Goal: Entertainment & Leisure: Browse casually

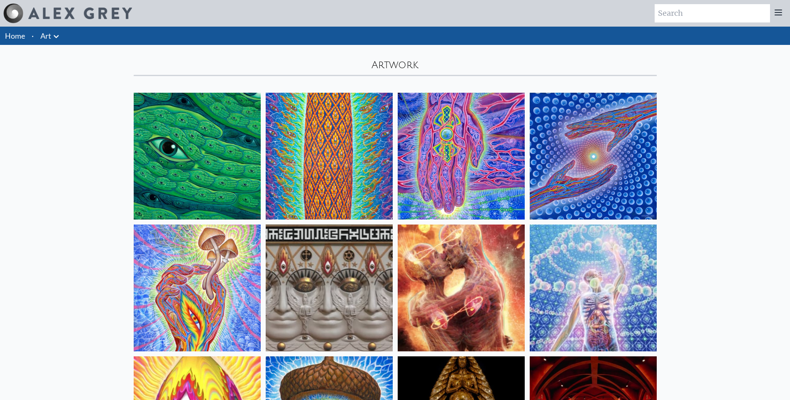
click at [54, 35] on icon at bounding box center [56, 36] width 5 height 3
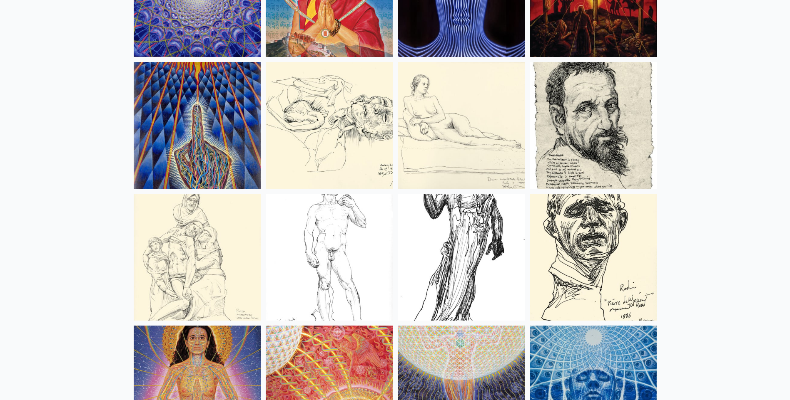
scroll to position [7285, 0]
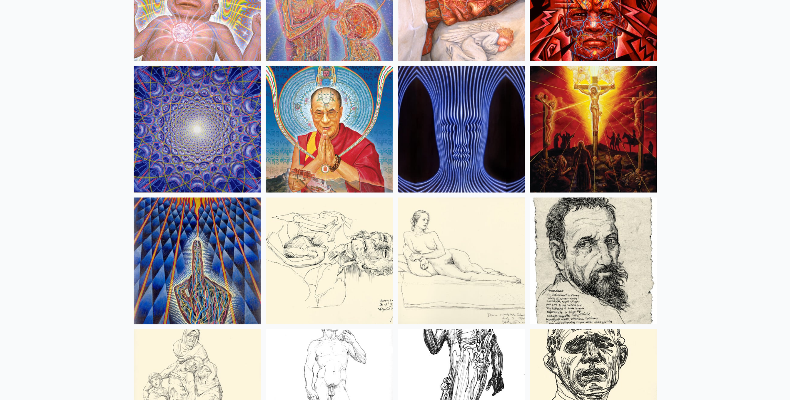
click at [238, 139] on div at bounding box center [395, 200] width 790 height 400
click at [236, 142] on img at bounding box center [197, 129] width 127 height 127
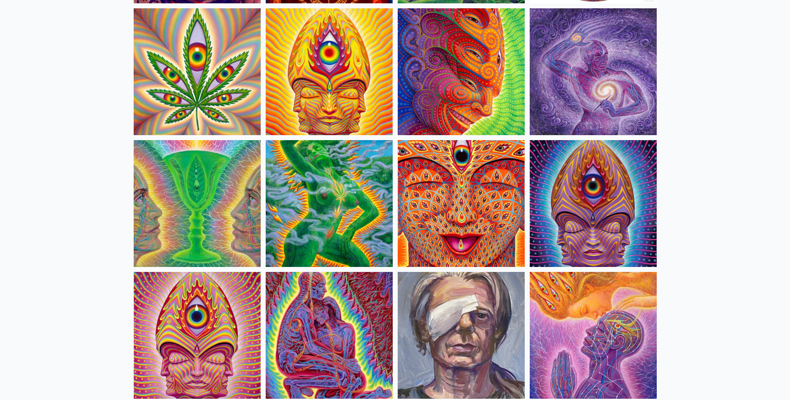
scroll to position [1540, 0]
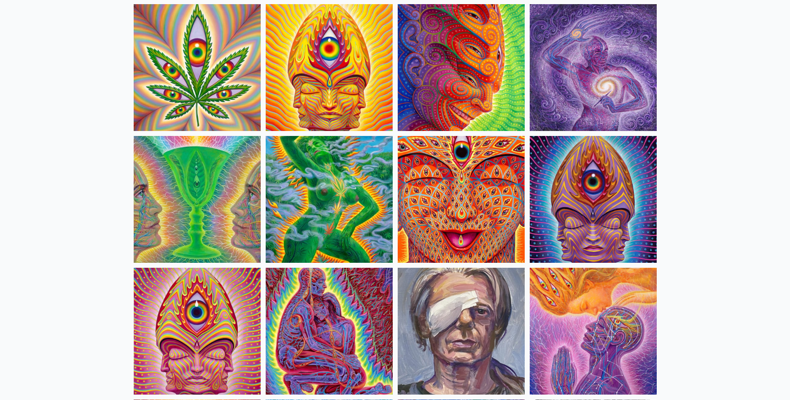
click at [461, 231] on img at bounding box center [461, 199] width 127 height 127
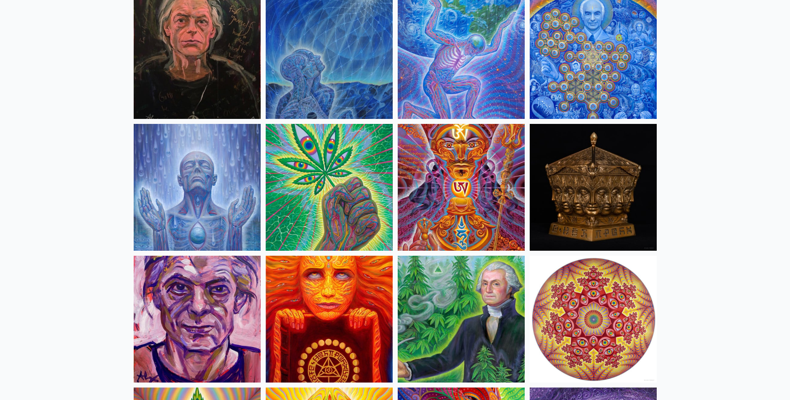
scroll to position [1041, 0]
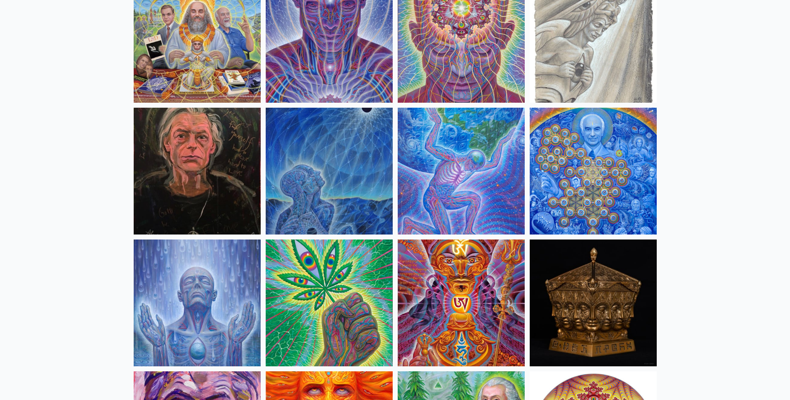
click at [342, 283] on img at bounding box center [329, 303] width 127 height 127
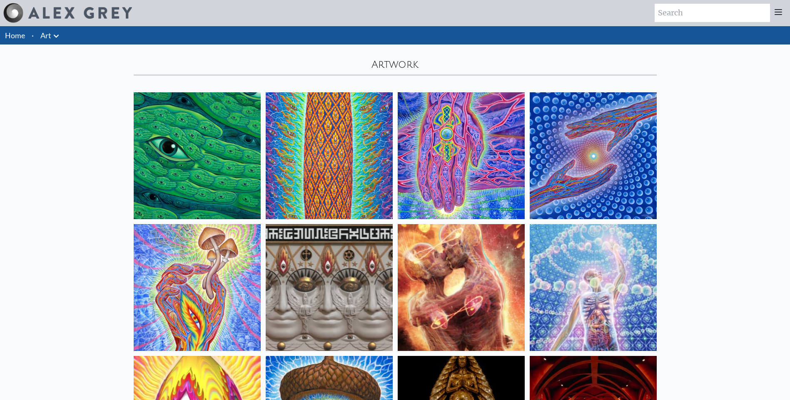
scroll to position [0, 0]
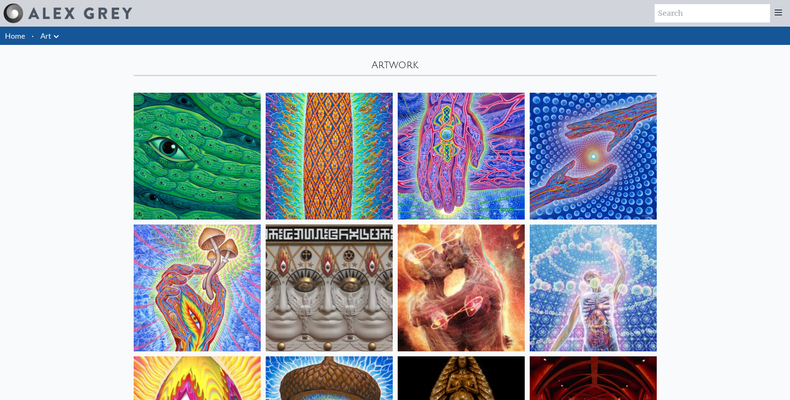
click at [310, 163] on img at bounding box center [329, 156] width 127 height 127
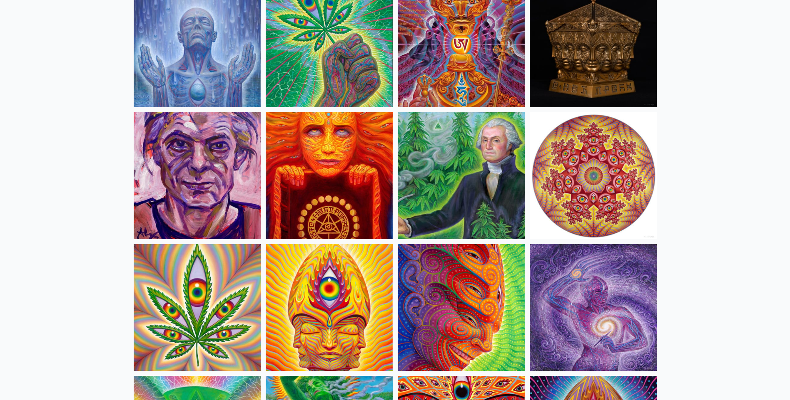
scroll to position [1374, 0]
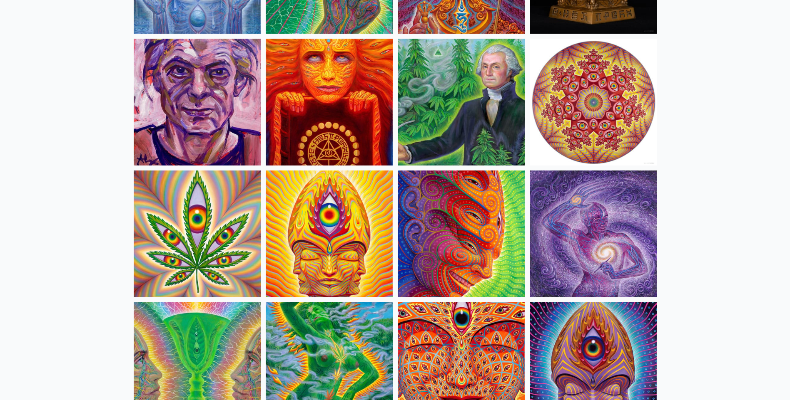
click at [197, 228] on img at bounding box center [197, 234] width 127 height 127
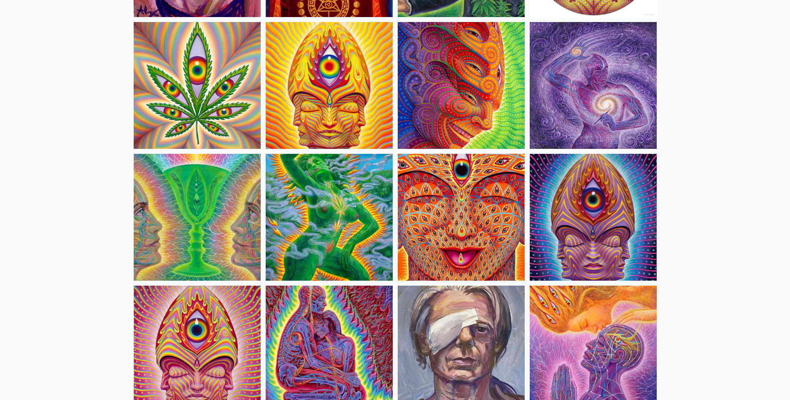
scroll to position [1623, 0]
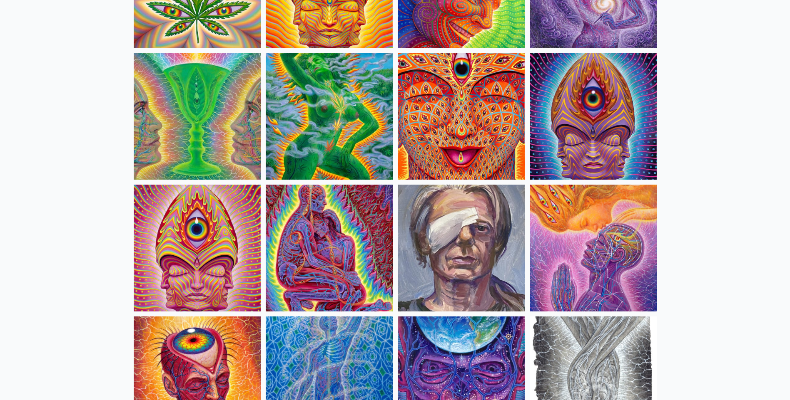
click at [602, 142] on img at bounding box center [593, 116] width 127 height 127
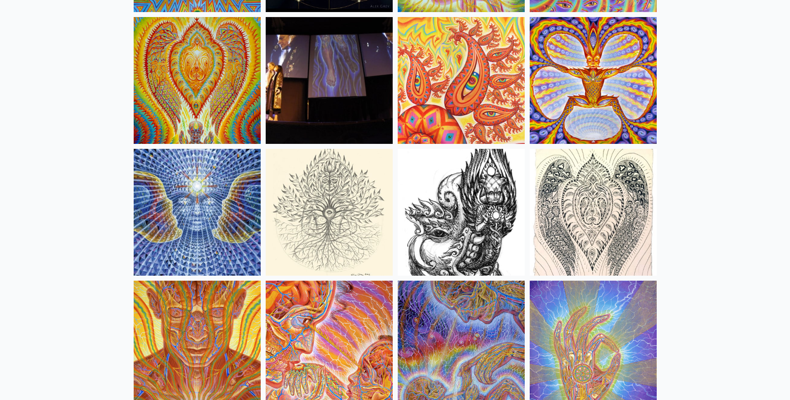
scroll to position [4454, 0]
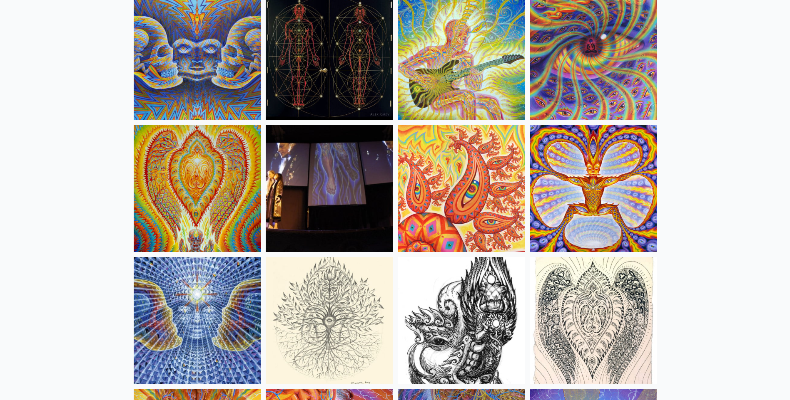
click at [145, 88] on img at bounding box center [197, 56] width 127 height 127
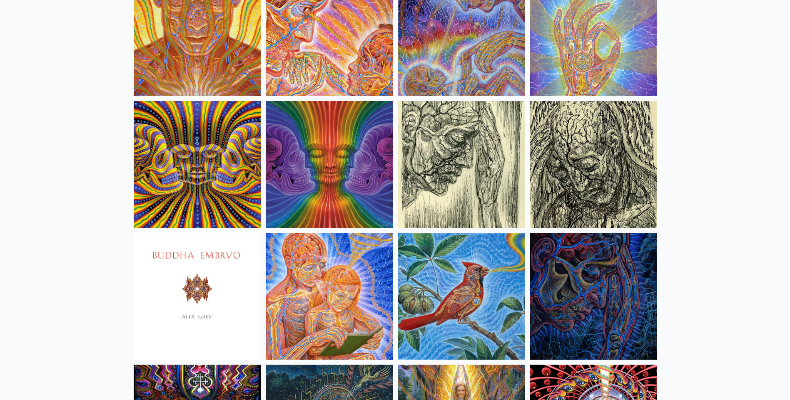
scroll to position [4870, 0]
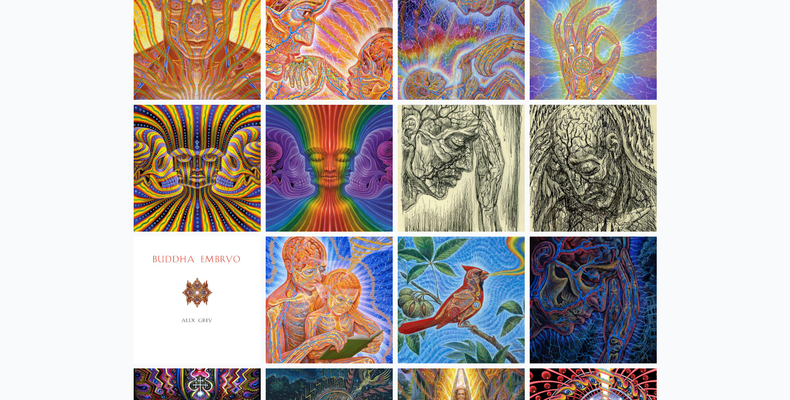
click at [214, 189] on img at bounding box center [197, 168] width 127 height 127
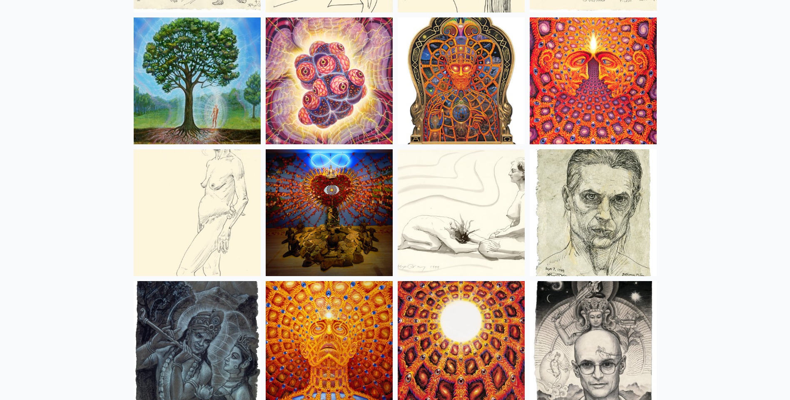
scroll to position [5620, 0]
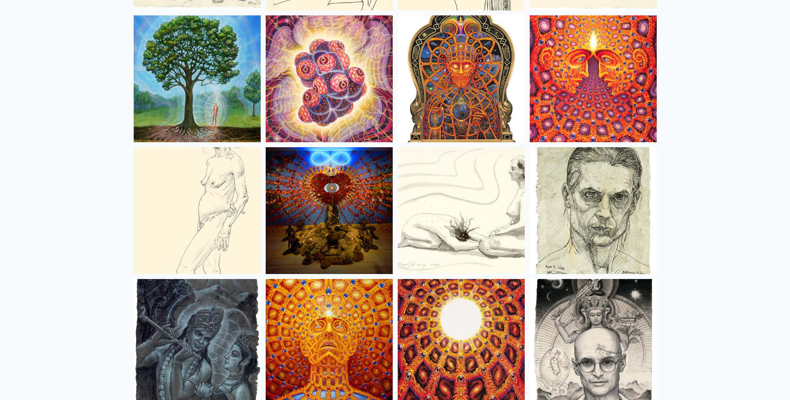
click at [345, 315] on img at bounding box center [329, 342] width 127 height 127
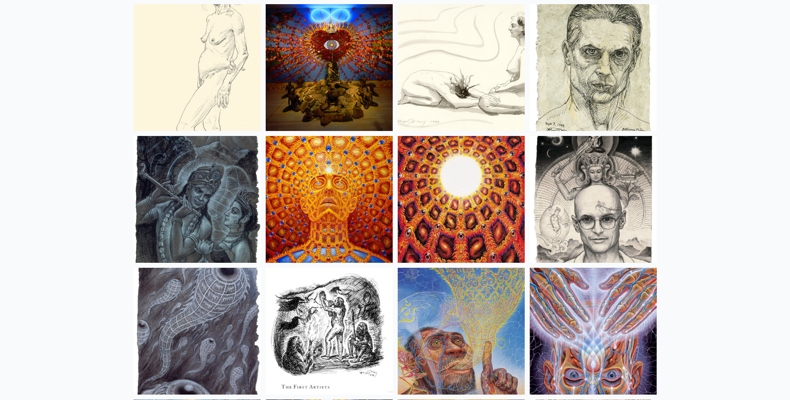
scroll to position [5646, 0]
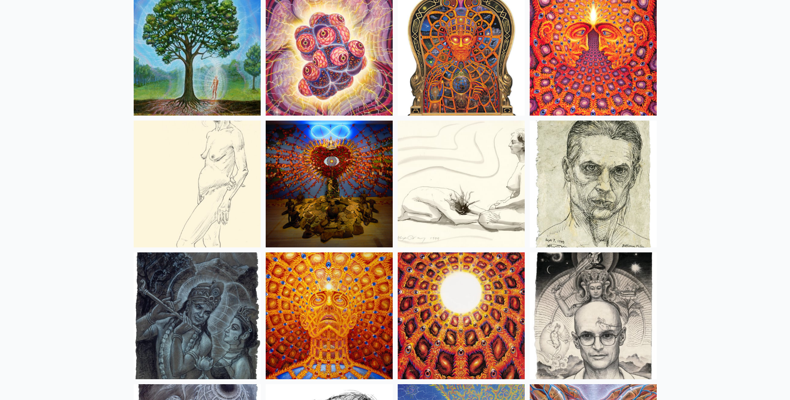
drag, startPoint x: 782, startPoint y: 73, endPoint x: 783, endPoint y: 80, distance: 6.4
click at [783, 80] on div "Home · Art Anatomical Drawings Fire & Eyes Lightbody" at bounding box center [395, 28] width 790 height 11296
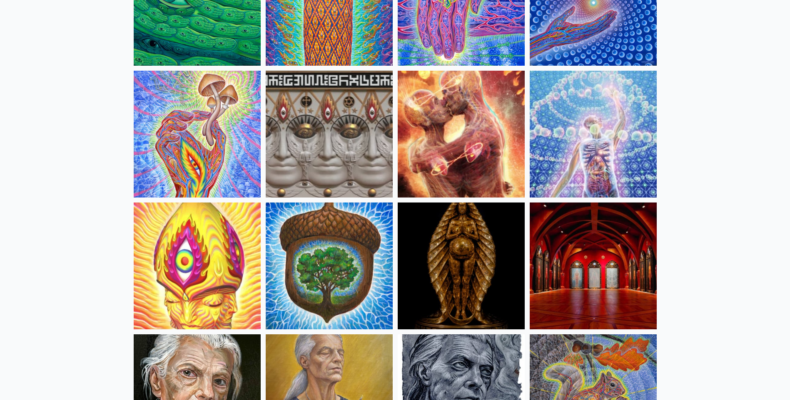
scroll to position [0, 0]
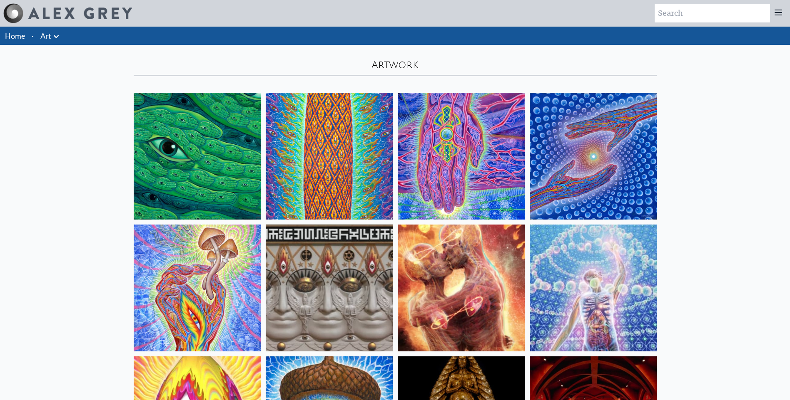
click at [629, 142] on img at bounding box center [593, 156] width 127 height 127
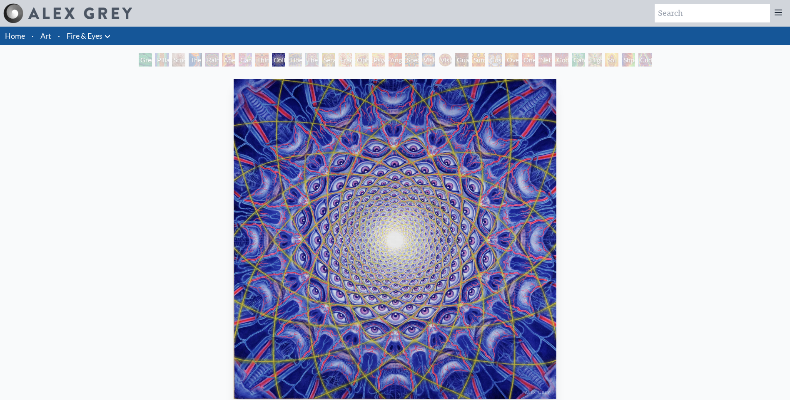
click at [417, 194] on img "9 / 31" at bounding box center [395, 239] width 322 height 321
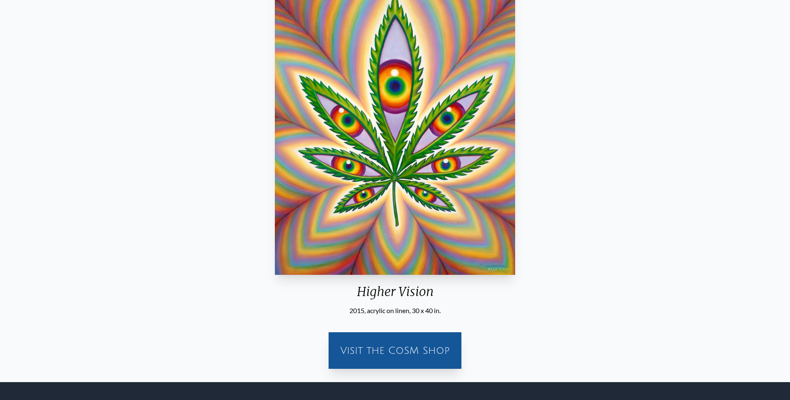
scroll to position [125, 0]
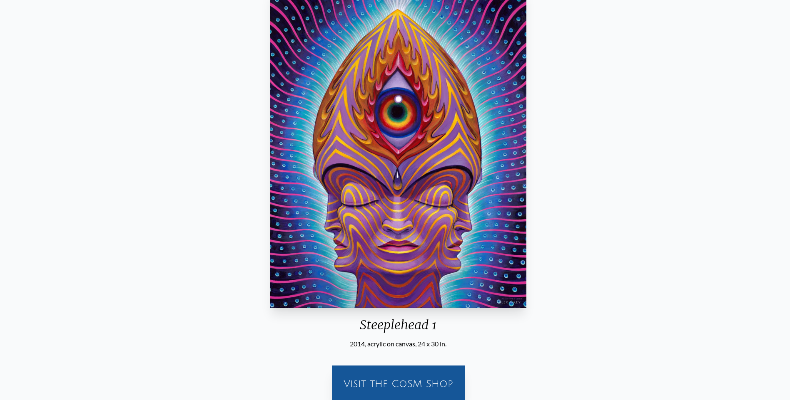
scroll to position [203, 0]
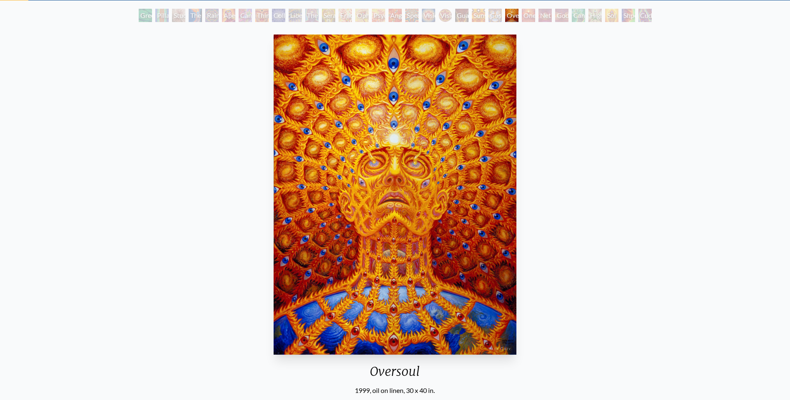
scroll to position [42, 0]
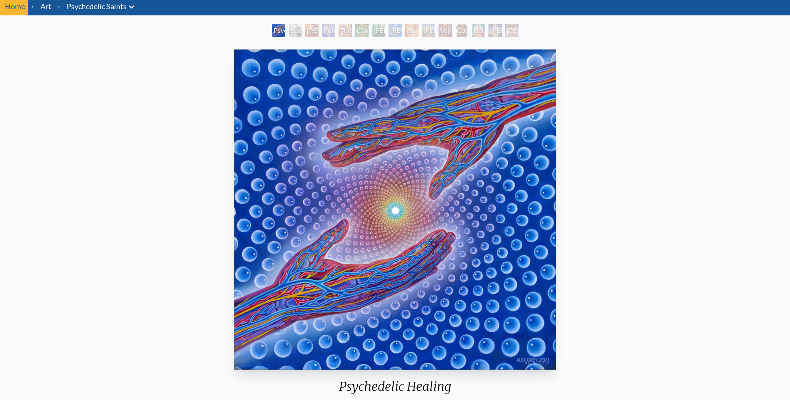
scroll to position [15, 0]
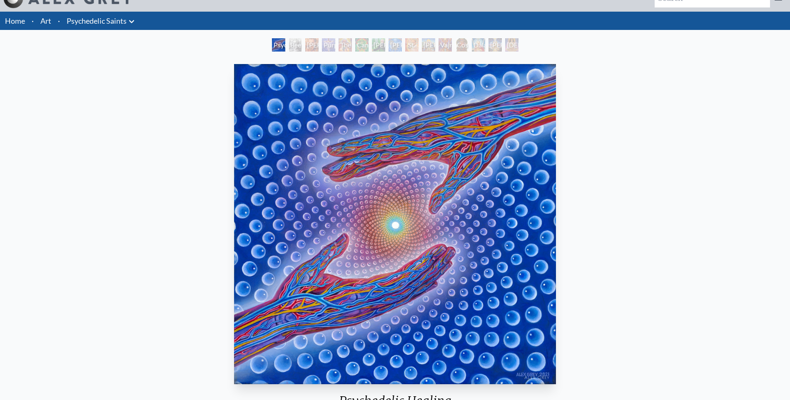
click at [428, 40] on div "Ram Dass" at bounding box center [428, 44] width 13 height 13
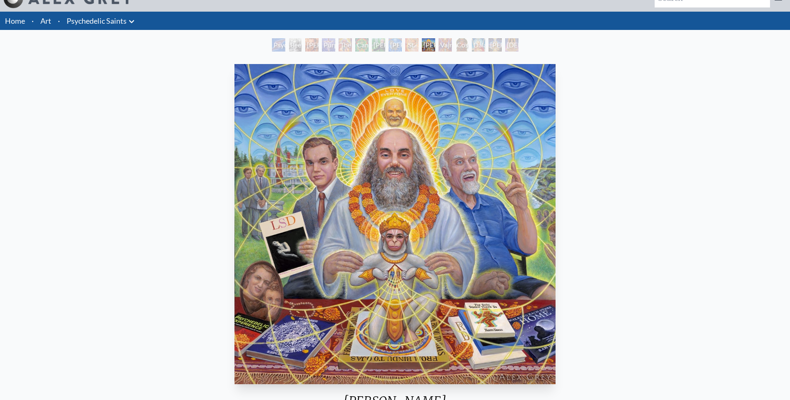
click at [399, 39] on div "Albert Hofmann & the New Eleusis" at bounding box center [394, 44] width 13 height 13
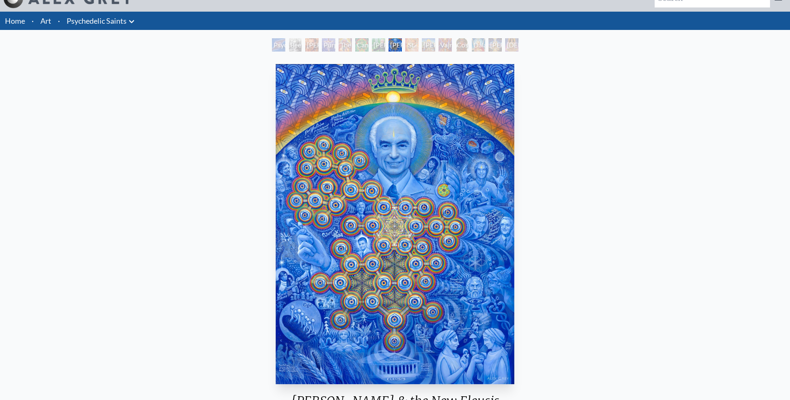
click at [338, 44] on div "The Shulgins and their Alchemical Angels" at bounding box center [344, 44] width 13 height 13
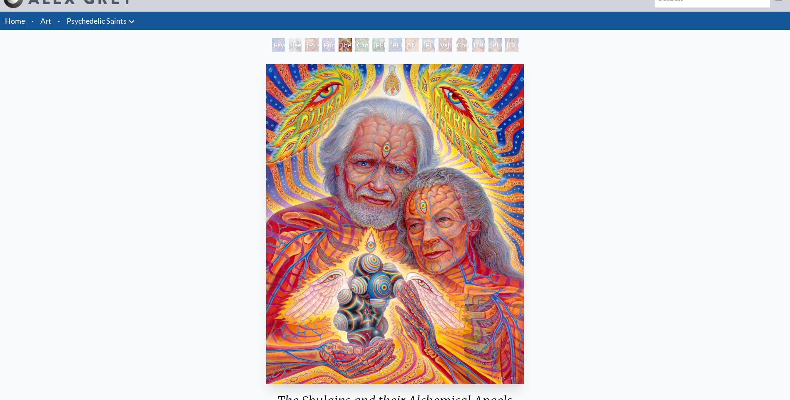
click at [276, 46] on div "Psychedelic Healing" at bounding box center [278, 44] width 13 height 13
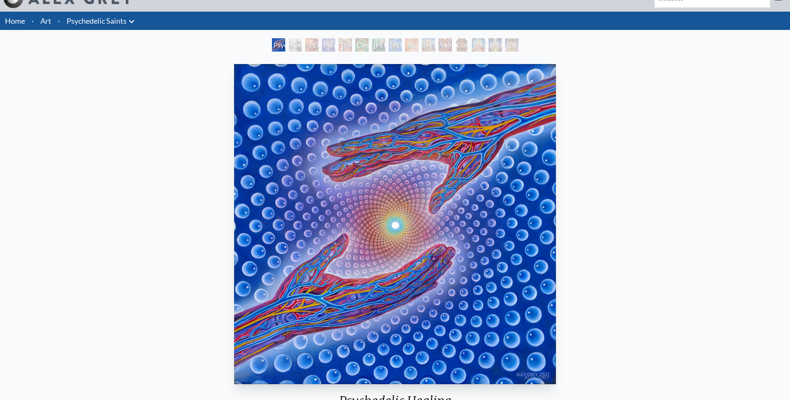
click at [285, 39] on div "Psychedelic Healing" at bounding box center [278, 44] width 13 height 13
click at [318, 45] on div "Stanislav Grof M.D., Cartographer of Consciousness" at bounding box center [311, 44] width 13 height 13
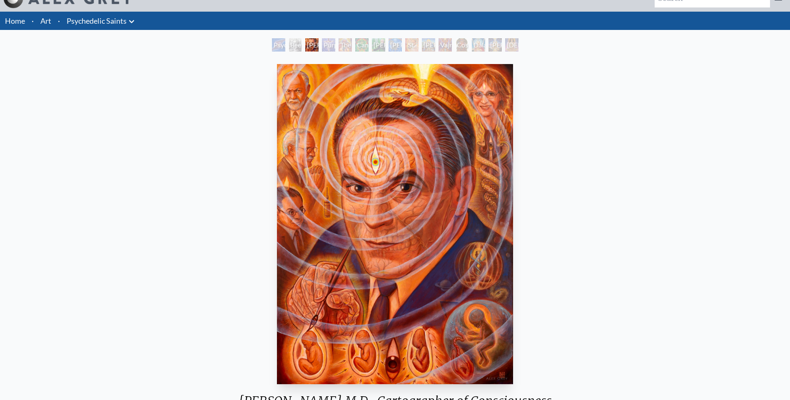
click at [326, 48] on div "Purple Jesus" at bounding box center [328, 44] width 13 height 13
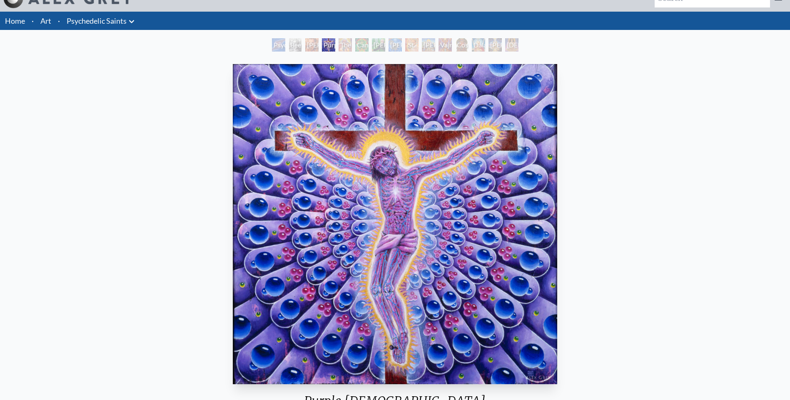
click at [341, 44] on div "The Shulgins and their Alchemical Angels" at bounding box center [344, 44] width 13 height 13
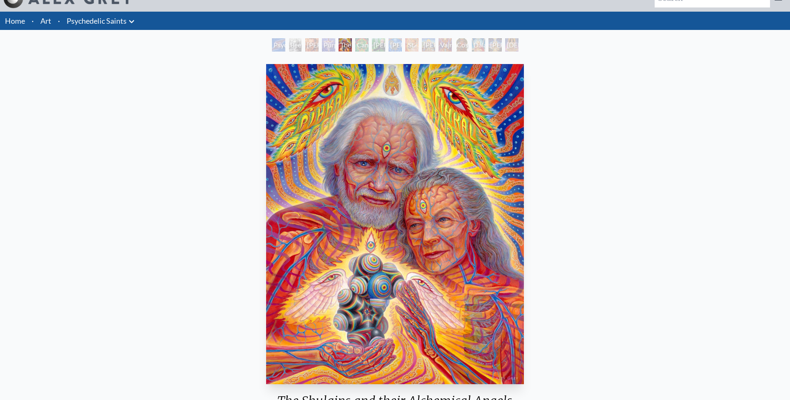
click at [355, 45] on div "Cannabacchus" at bounding box center [361, 44] width 13 height 13
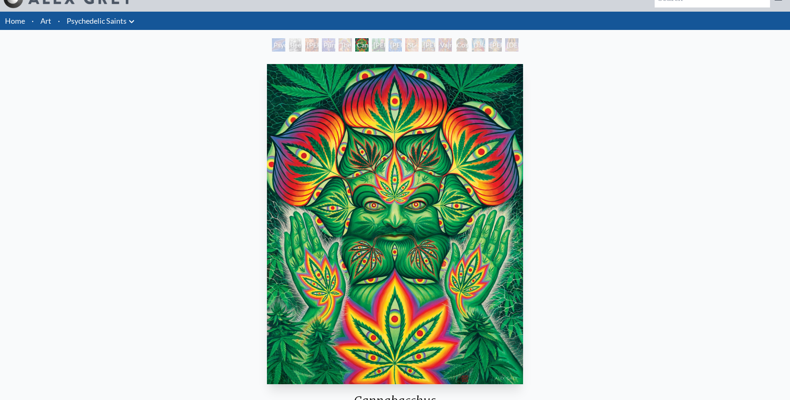
click at [372, 45] on div "George Washington - Hemp Farmer" at bounding box center [378, 44] width 13 height 13
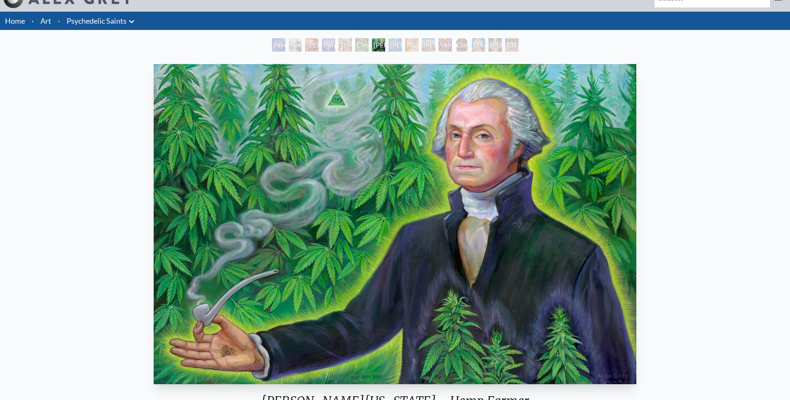
click at [396, 47] on div "Albert Hofmann & the New Eleusis" at bounding box center [394, 44] width 13 height 13
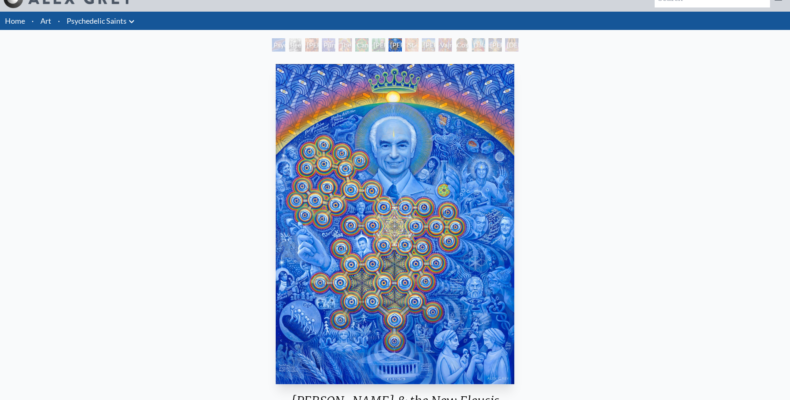
click at [410, 46] on div "St. Albert & The LSD Revelation Revolution" at bounding box center [411, 44] width 13 height 13
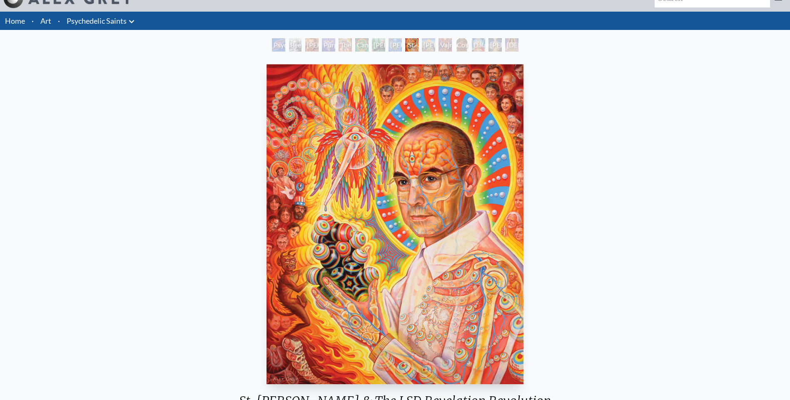
click at [427, 43] on div "Ram Dass" at bounding box center [428, 44] width 13 height 13
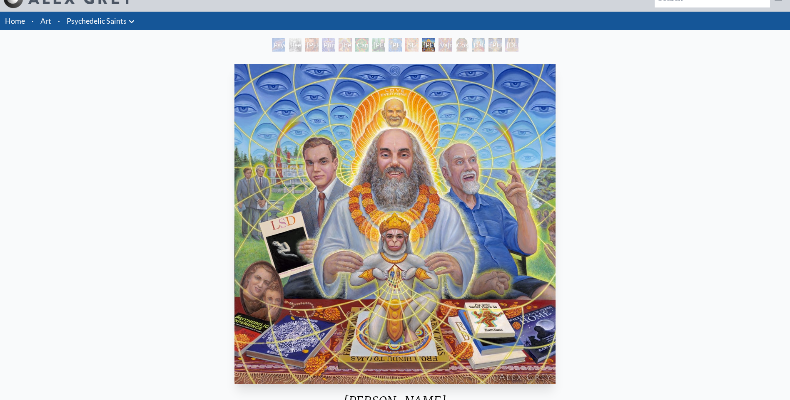
click at [459, 49] on div "Cosmic Christ" at bounding box center [461, 44] width 13 height 13
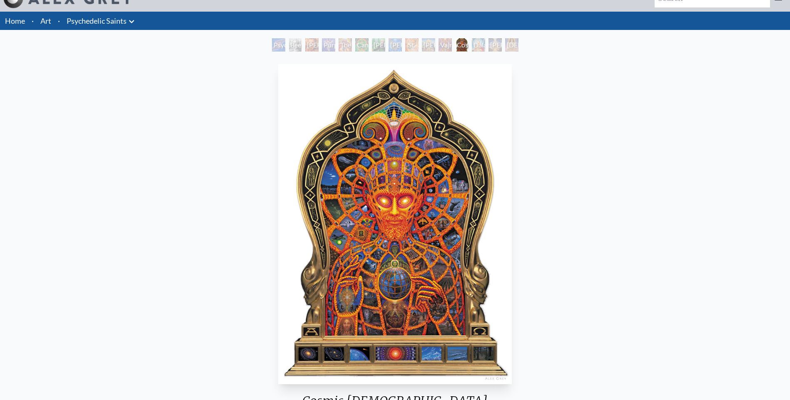
click at [481, 48] on div "Dalai Lama" at bounding box center [478, 44] width 13 height 13
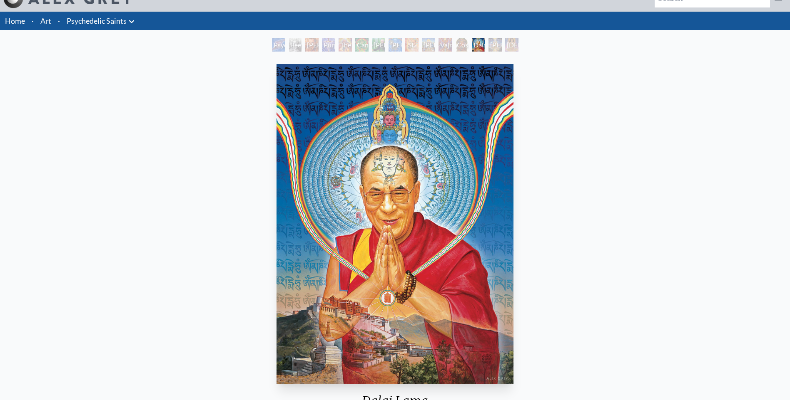
click at [502, 47] on div "Adi Da" at bounding box center [494, 44] width 13 height 13
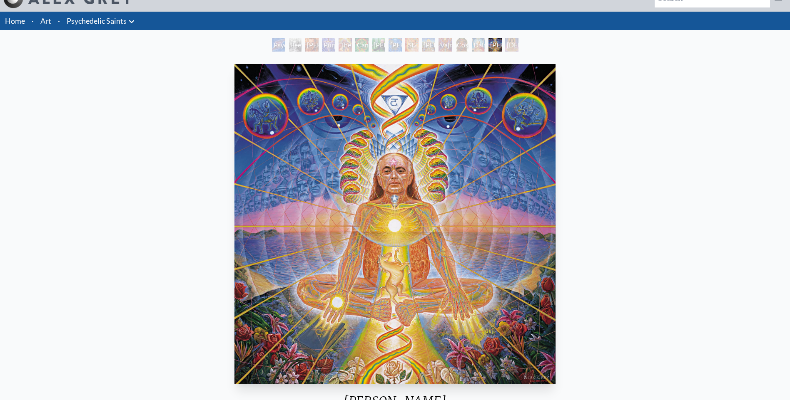
click at [517, 47] on div "Namaste" at bounding box center [511, 44] width 13 height 13
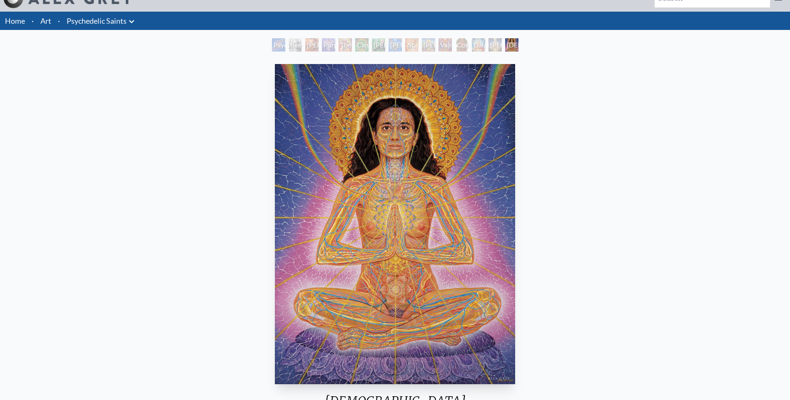
click at [288, 53] on div "Psychedelic Healing Beethoven Stanislav Grof M.D., Cartographer of Consciousnes…" at bounding box center [395, 46] width 250 height 16
click at [293, 48] on div "Beethoven" at bounding box center [294, 44] width 13 height 13
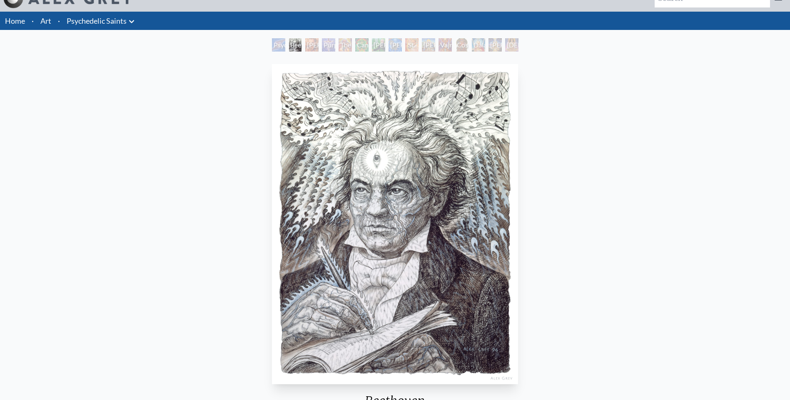
click at [51, 18] on link "Art" at bounding box center [45, 21] width 11 height 12
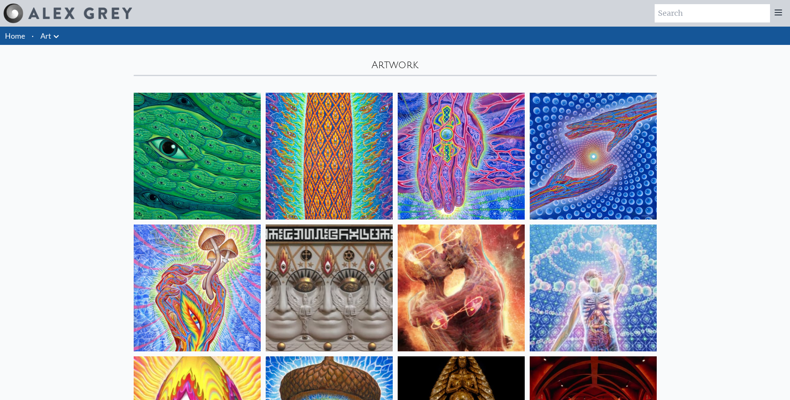
click at [57, 36] on icon at bounding box center [56, 37] width 10 height 10
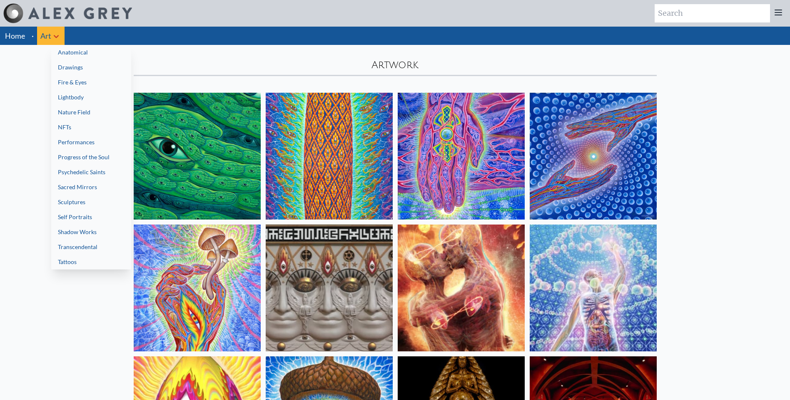
click at [87, 68] on link "Drawings" at bounding box center [91, 67] width 80 height 15
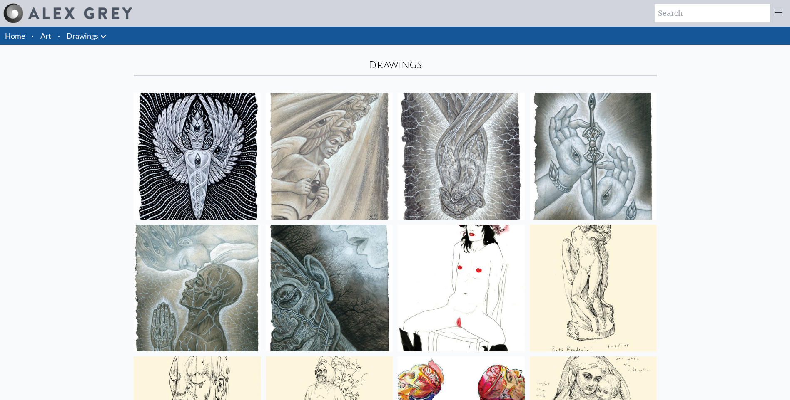
click at [57, 33] on li "·" at bounding box center [59, 36] width 9 height 18
click at [76, 41] on link "Drawings" at bounding box center [83, 36] width 32 height 12
click at [105, 35] on icon at bounding box center [103, 36] width 5 height 3
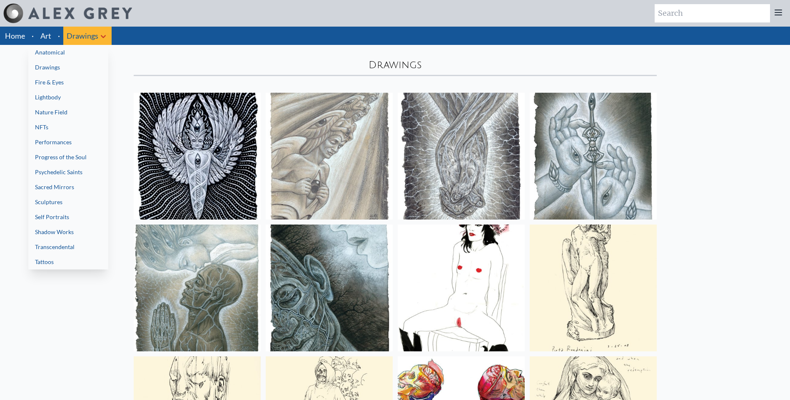
click at [59, 84] on link "Fire & Eyes" at bounding box center [68, 82] width 80 height 15
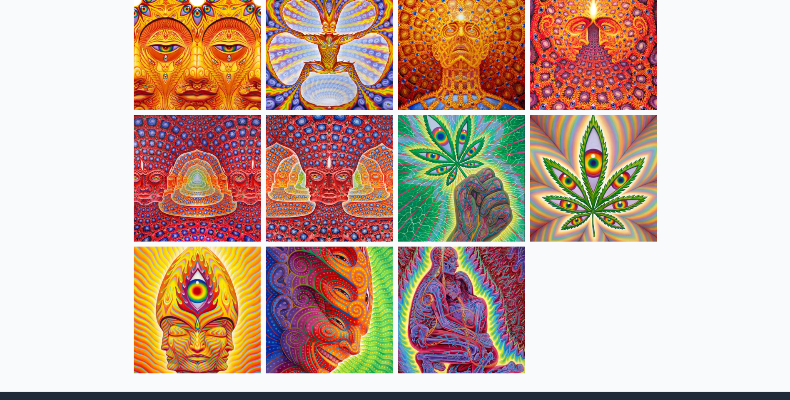
scroll to position [791, 0]
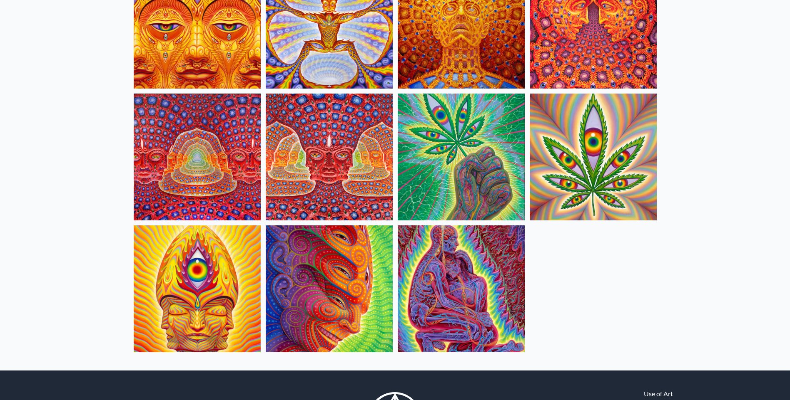
click at [429, 179] on img at bounding box center [461, 157] width 127 height 127
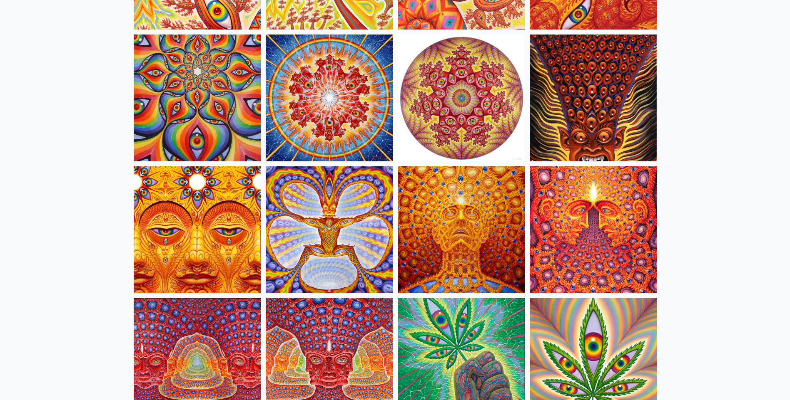
scroll to position [583, 0]
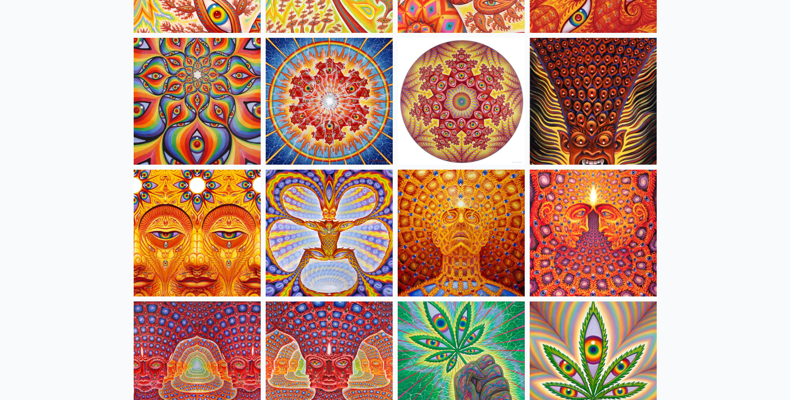
click at [369, 204] on img at bounding box center [329, 233] width 127 height 127
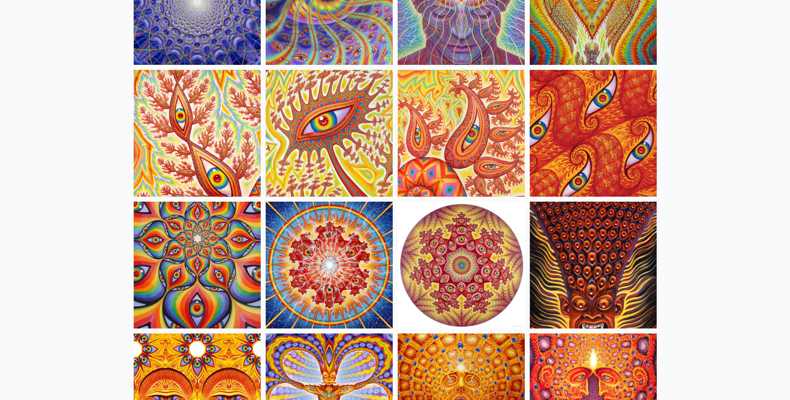
scroll to position [416, 0]
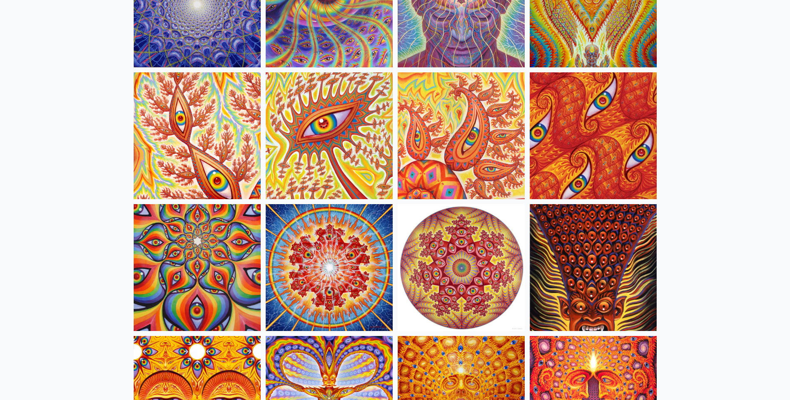
click at [187, 267] on img at bounding box center [197, 267] width 127 height 127
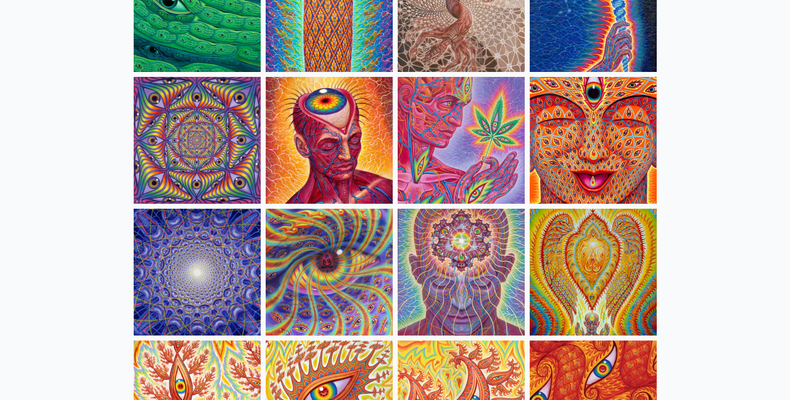
scroll to position [208, 0]
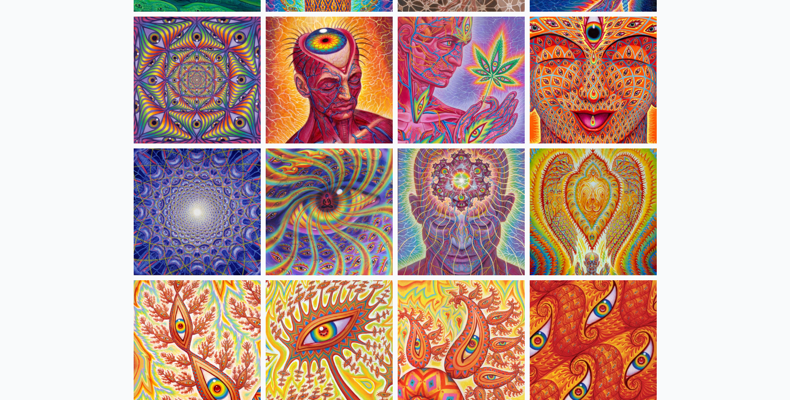
click at [571, 106] on img at bounding box center [593, 80] width 127 height 127
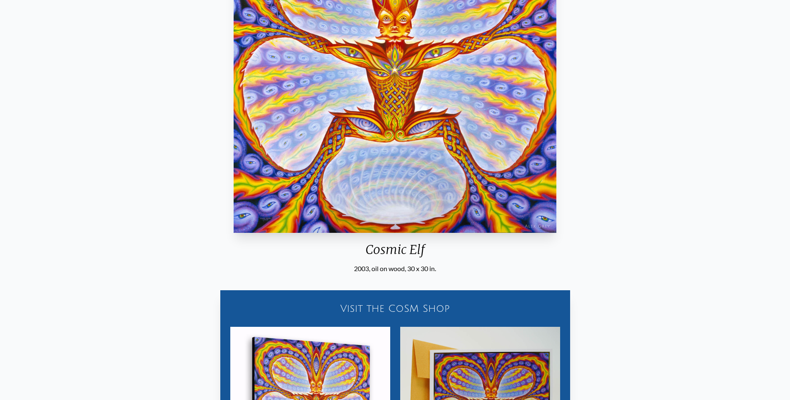
scroll to position [42, 0]
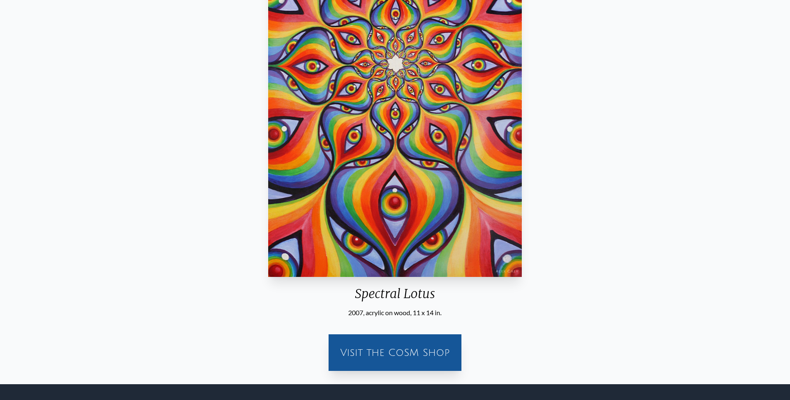
scroll to position [42, 0]
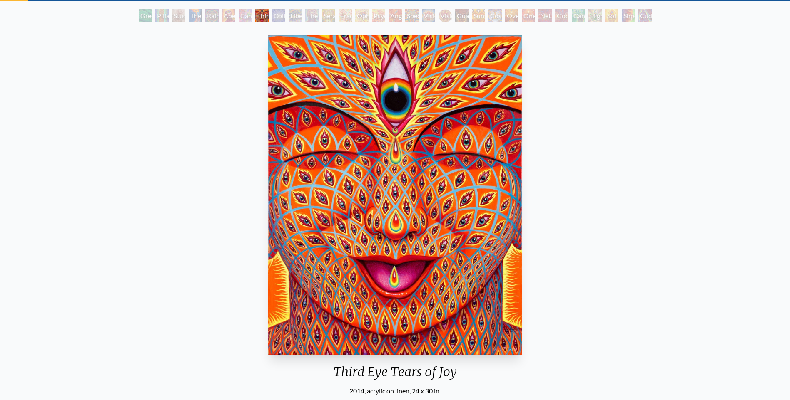
scroll to position [42, 0]
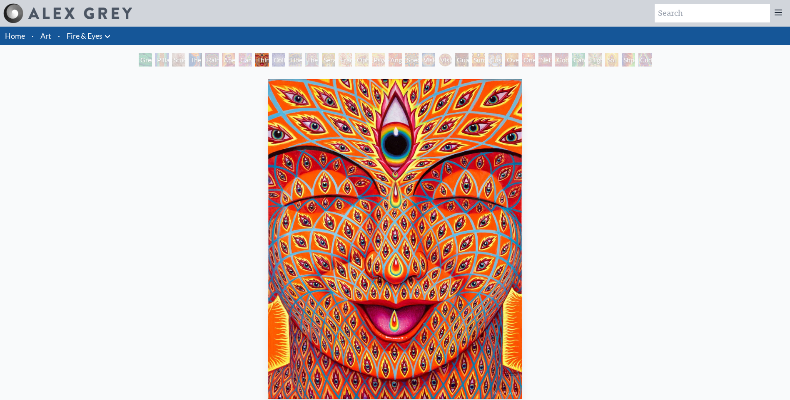
click at [527, 235] on div "Third Eye Tears of Joy 2014, acrylic on linen, 24 x 30 in. Visit the CoSM Shop" at bounding box center [395, 288] width 776 height 425
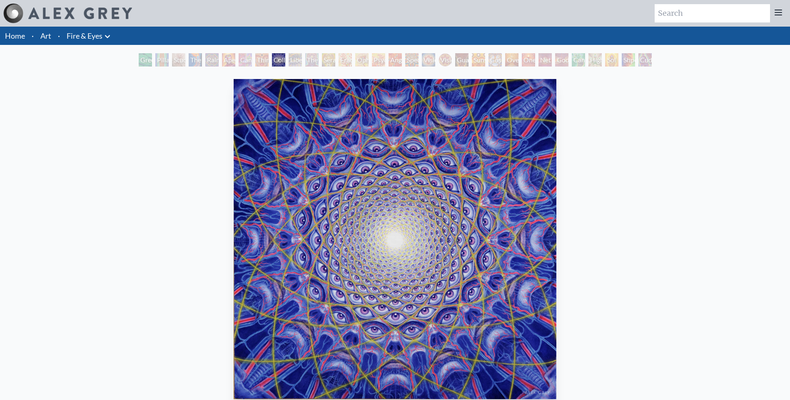
click at [0, 295] on html "Art Writings About" at bounding box center [395, 395] width 790 height 790
click at [65, 298] on div "Collective Vision 1995, oil on linen, 38 x 38 in. Visit the CoSM Shop Collectiv…" at bounding box center [395, 381] width 776 height 611
click at [255, 64] on div "Third Eye Tears of Joy" at bounding box center [261, 59] width 13 height 13
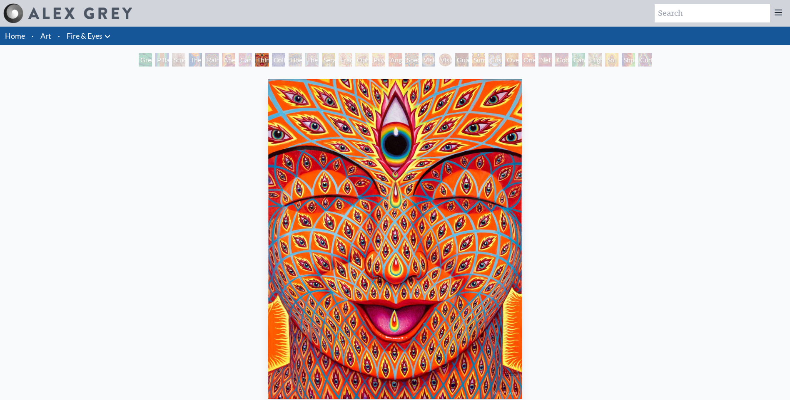
click at [276, 62] on div "Collective Vision" at bounding box center [278, 59] width 13 height 13
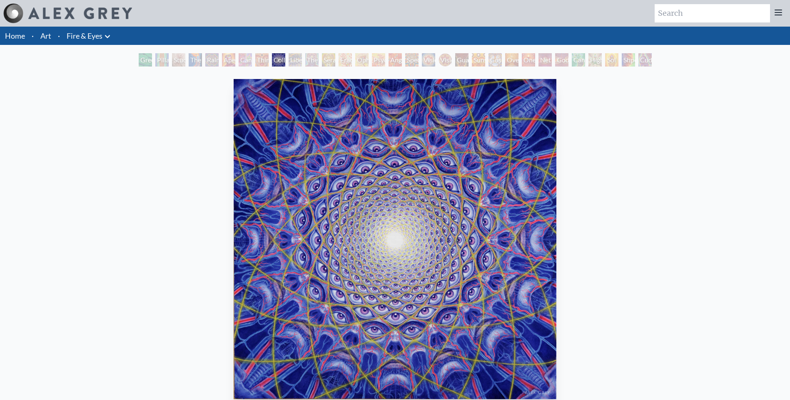
drag, startPoint x: 230, startPoint y: 142, endPoint x: 442, endPoint y: 71, distance: 223.8
drag, startPoint x: 442, startPoint y: 71, endPoint x: 362, endPoint y: 183, distance: 137.2
click at [269, 62] on div "Third Eye Tears of Joy" at bounding box center [261, 59] width 13 height 13
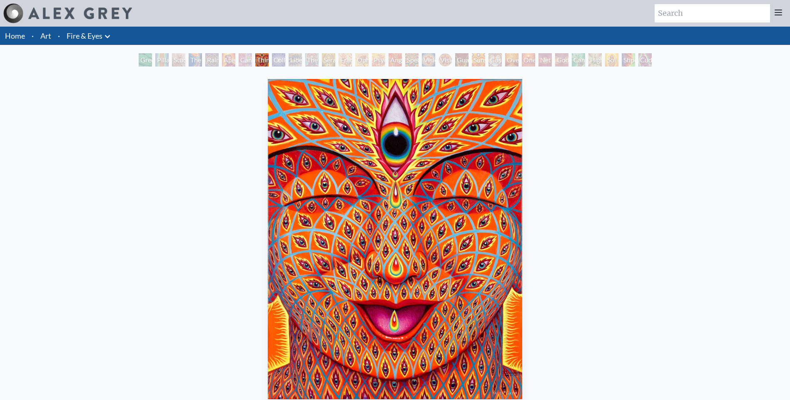
click at [139, 256] on div "Third Eye Tears of Joy 2014, acrylic on linen, 24 x 30 in. Visit the CoSM Shop" at bounding box center [395, 288] width 776 height 425
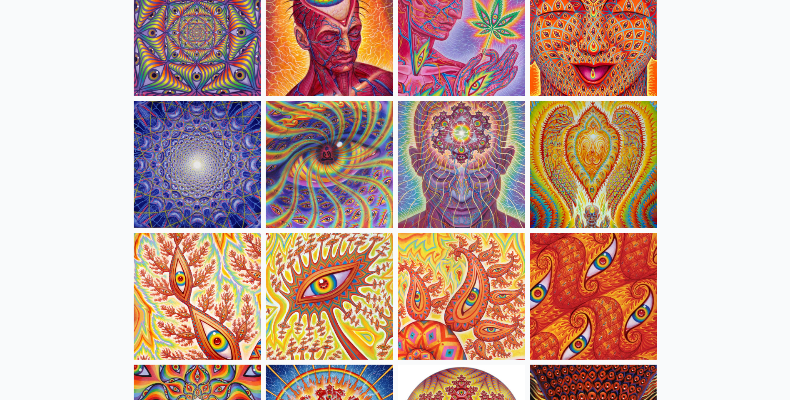
scroll to position [333, 0]
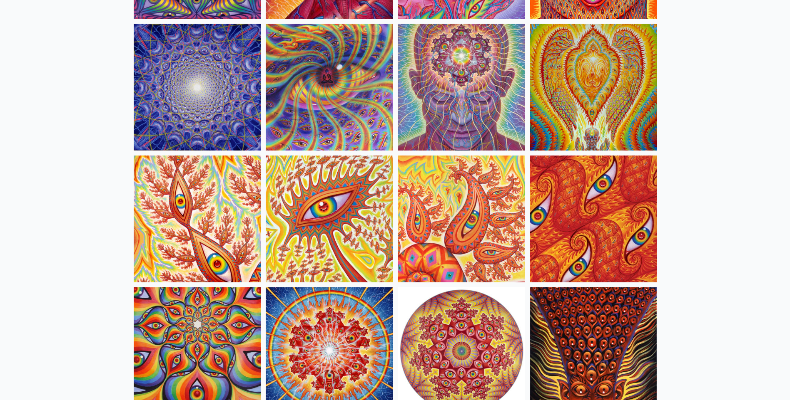
click at [161, 214] on img at bounding box center [197, 219] width 127 height 127
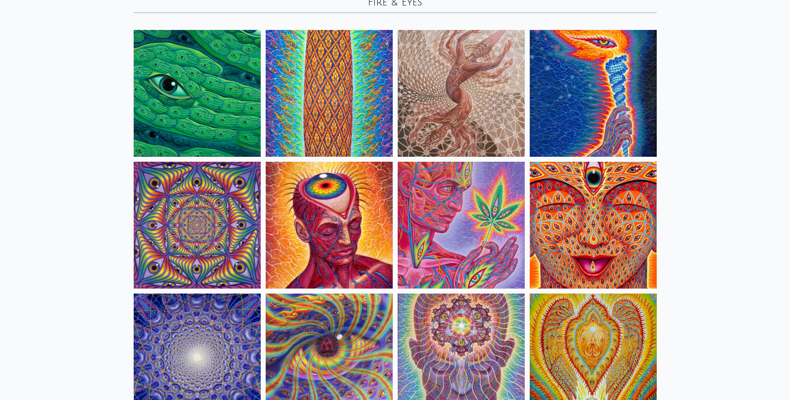
scroll to position [0, 0]
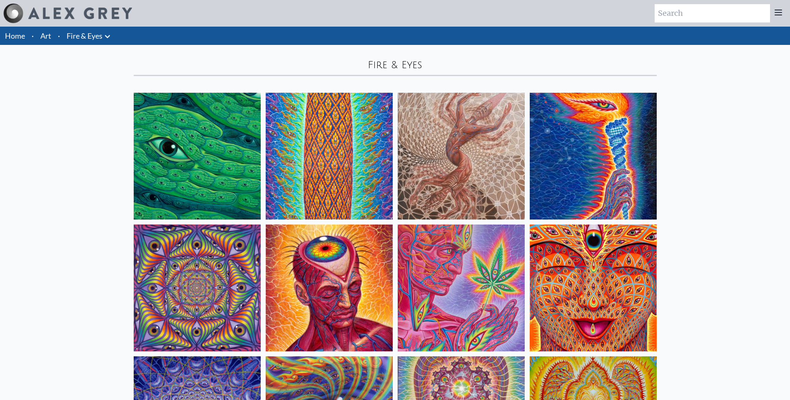
click at [624, 165] on img at bounding box center [593, 156] width 127 height 127
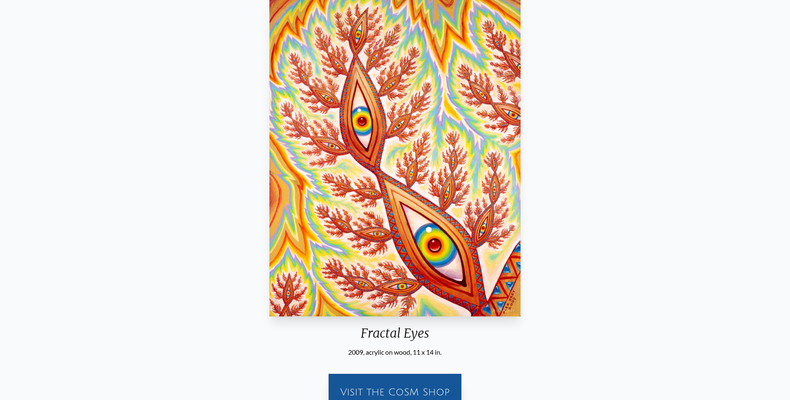
scroll to position [83, 0]
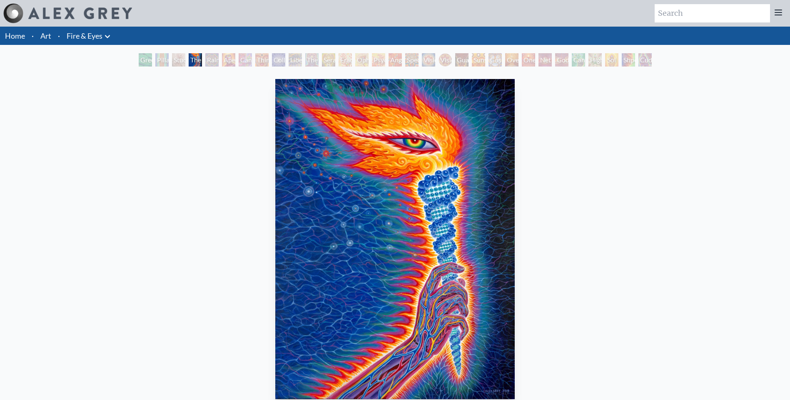
click at [165, 61] on div "Pillar of Awareness" at bounding box center [161, 59] width 13 height 13
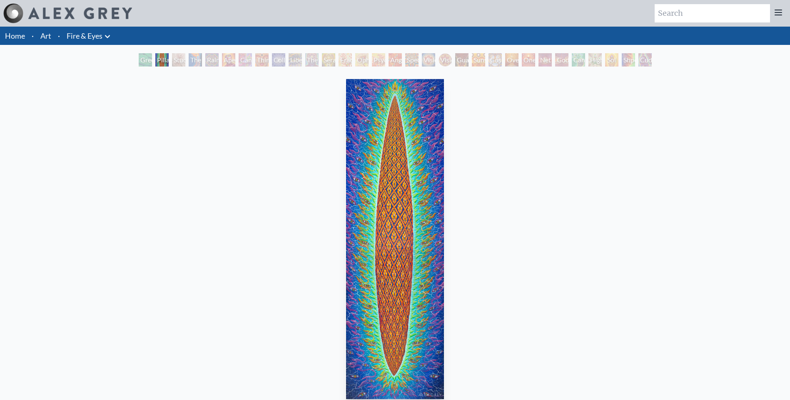
click at [258, 63] on div "Third Eye Tears of Joy" at bounding box center [261, 59] width 13 height 13
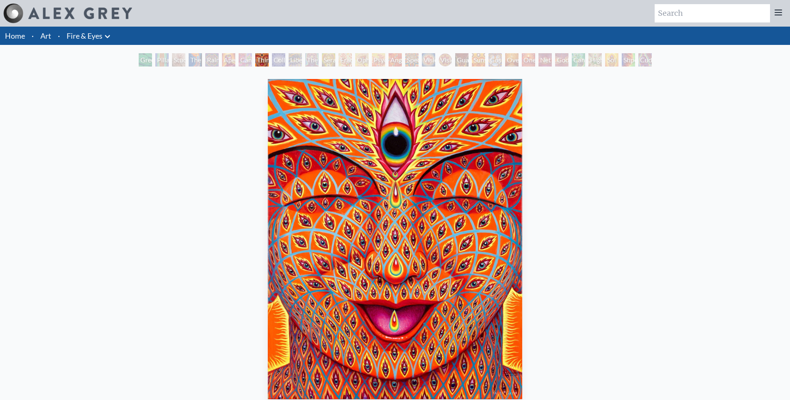
click at [282, 64] on div "Collective Vision" at bounding box center [278, 59] width 13 height 13
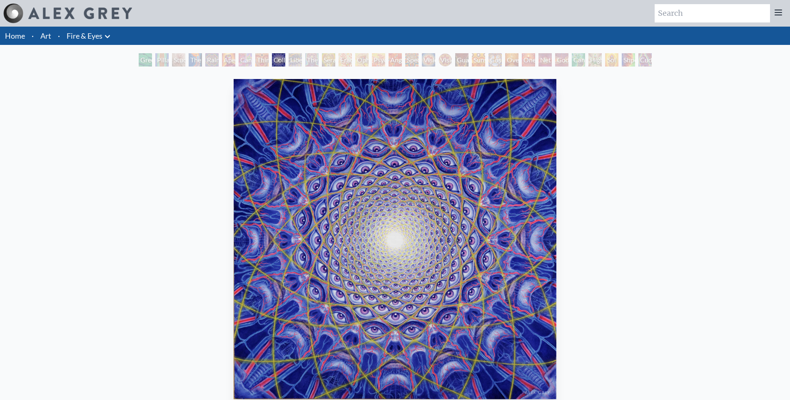
click at [288, 57] on div "Liberation Through Seeing" at bounding box center [294, 59] width 13 height 13
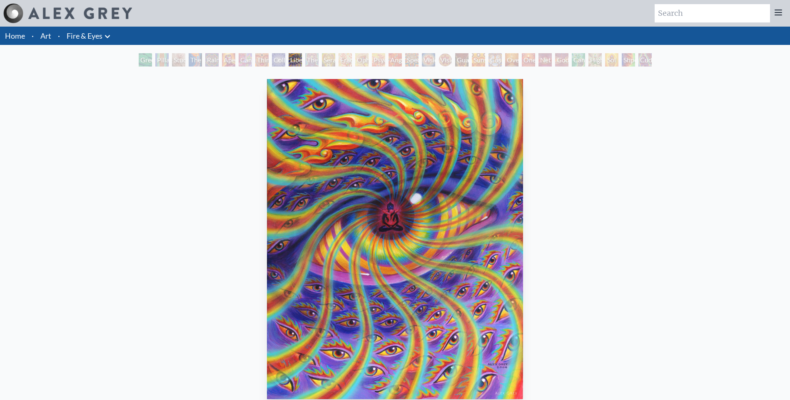
click at [309, 62] on div "The Seer" at bounding box center [311, 59] width 13 height 13
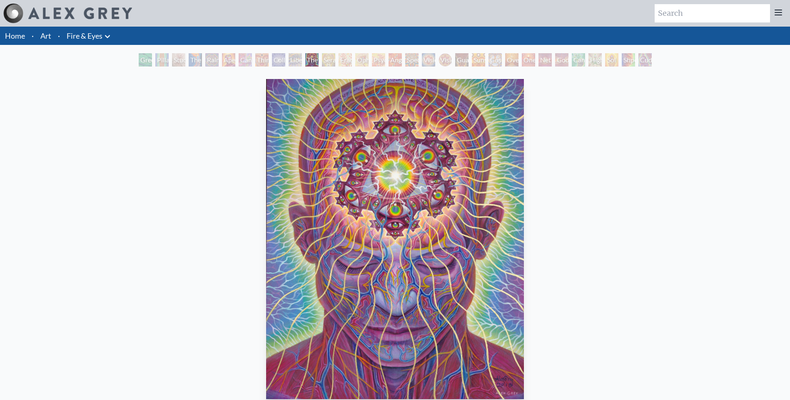
click at [318, 64] on div "The Seer" at bounding box center [311, 59] width 13 height 13
click at [335, 63] on div "Seraphic Transport Docking on the Third Eye" at bounding box center [328, 59] width 13 height 13
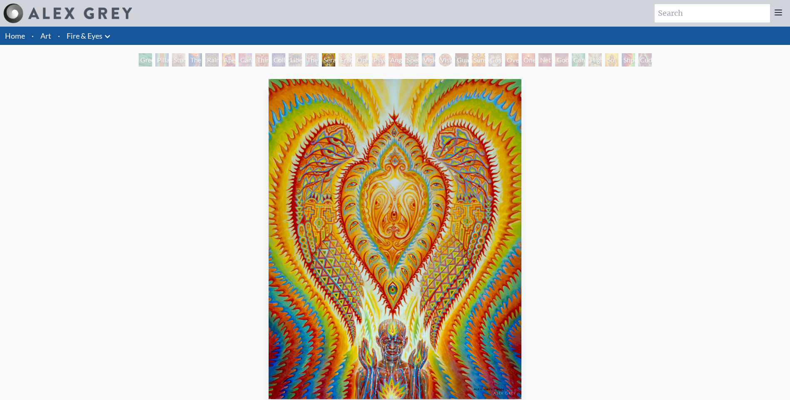
click at [355, 60] on div "Ophanic Eyelash" at bounding box center [361, 59] width 13 height 13
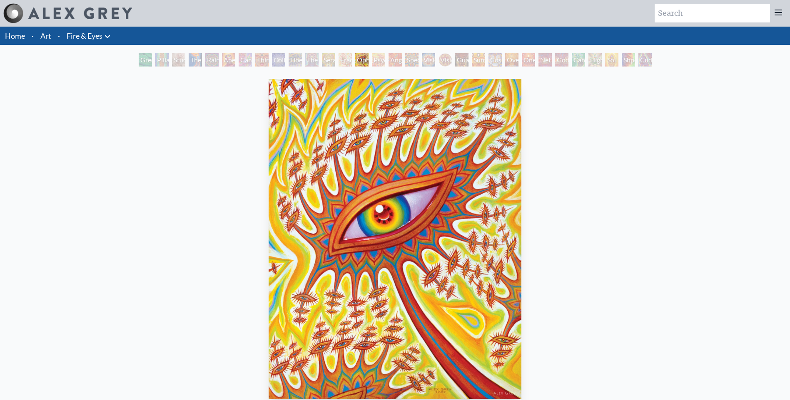
click at [373, 57] on div "Psychomicrograph of a Fractal Paisley Cherub Feather Tip" at bounding box center [378, 59] width 13 height 13
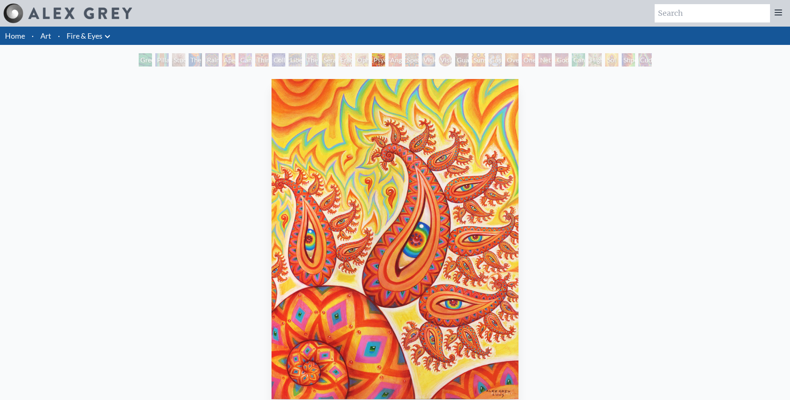
click at [405, 62] on div "Spectral Lotus" at bounding box center [411, 59] width 13 height 13
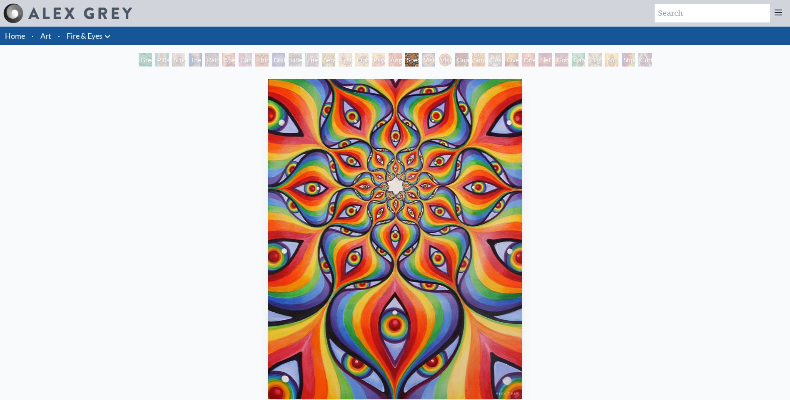
click at [428, 58] on div "Vision Crystal" at bounding box center [428, 59] width 13 height 13
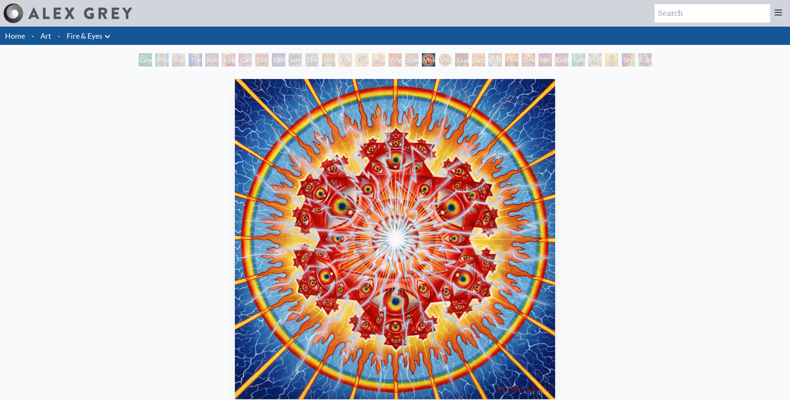
click at [444, 61] on div "Vision Crystal Tondo" at bounding box center [444, 59] width 13 height 13
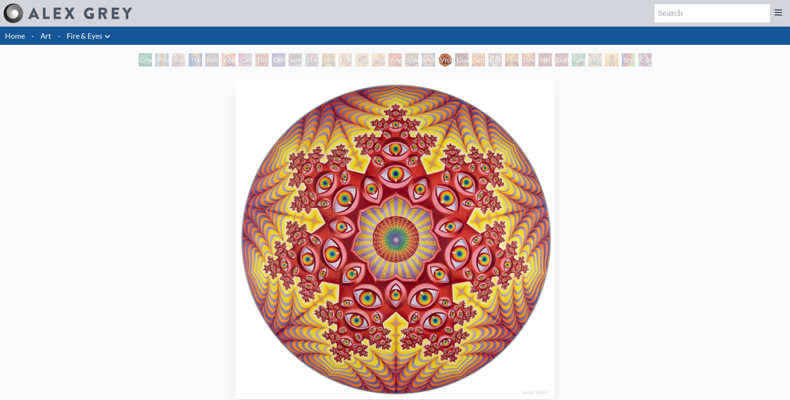
click at [457, 61] on div "Guardian of Infinite Vision" at bounding box center [461, 59] width 13 height 13
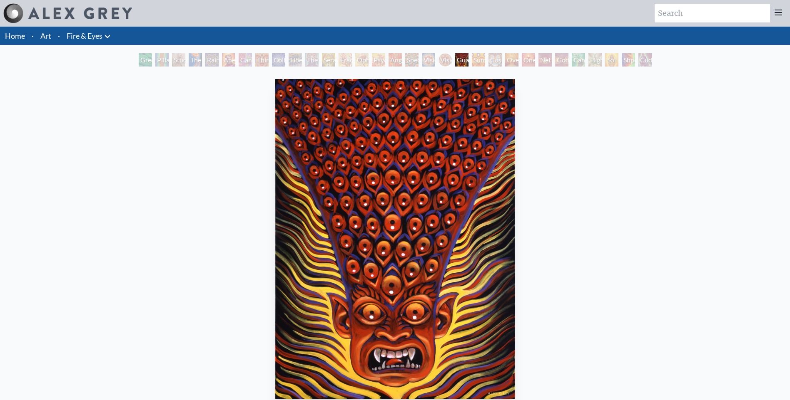
click at [482, 61] on div "Sunyata" at bounding box center [478, 59] width 13 height 13
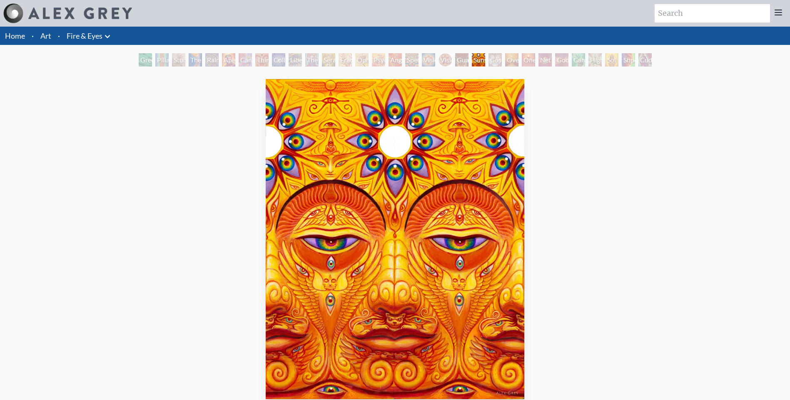
click at [489, 62] on div "Cosmic Elf" at bounding box center [494, 59] width 13 height 13
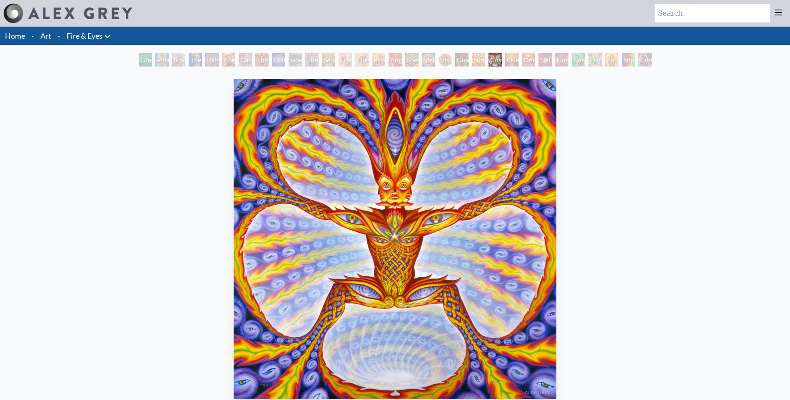
click at [507, 65] on div "Oversoul" at bounding box center [511, 59] width 13 height 13
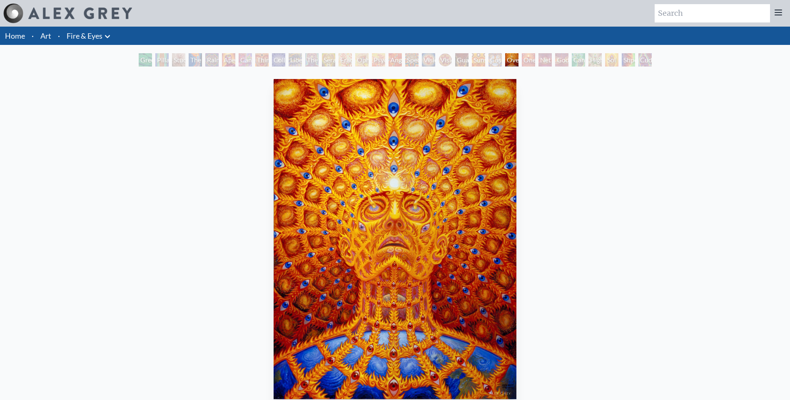
click at [530, 64] on div "One" at bounding box center [528, 59] width 13 height 13
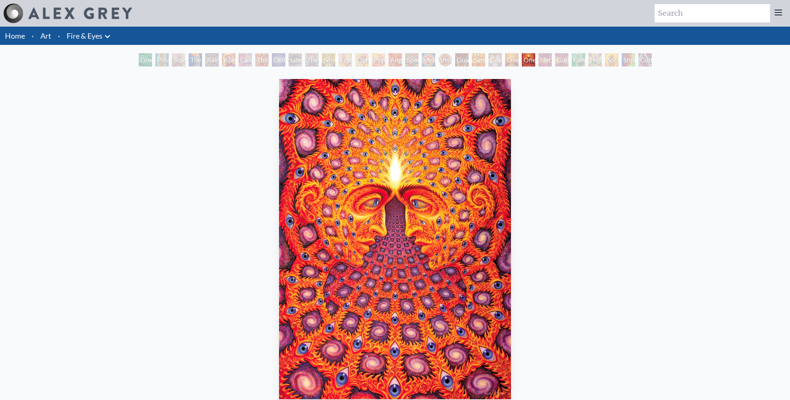
click at [533, 64] on div "One" at bounding box center [528, 59] width 13 height 13
click at [542, 60] on div "Net of Being" at bounding box center [544, 59] width 13 height 13
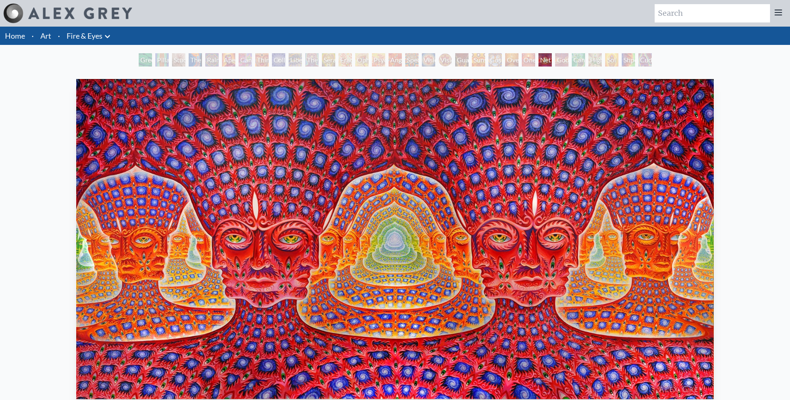
click at [559, 62] on div "Godself" at bounding box center [561, 59] width 13 height 13
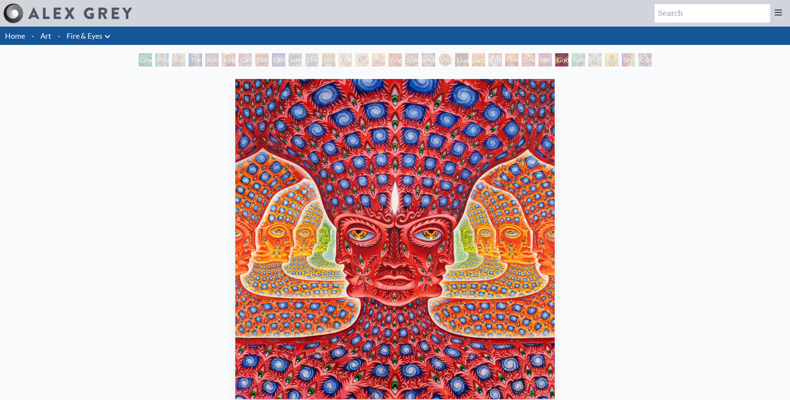
click at [572, 58] on div "Cannafist" at bounding box center [578, 59] width 13 height 13
